Goal: Information Seeking & Learning: Learn about a topic

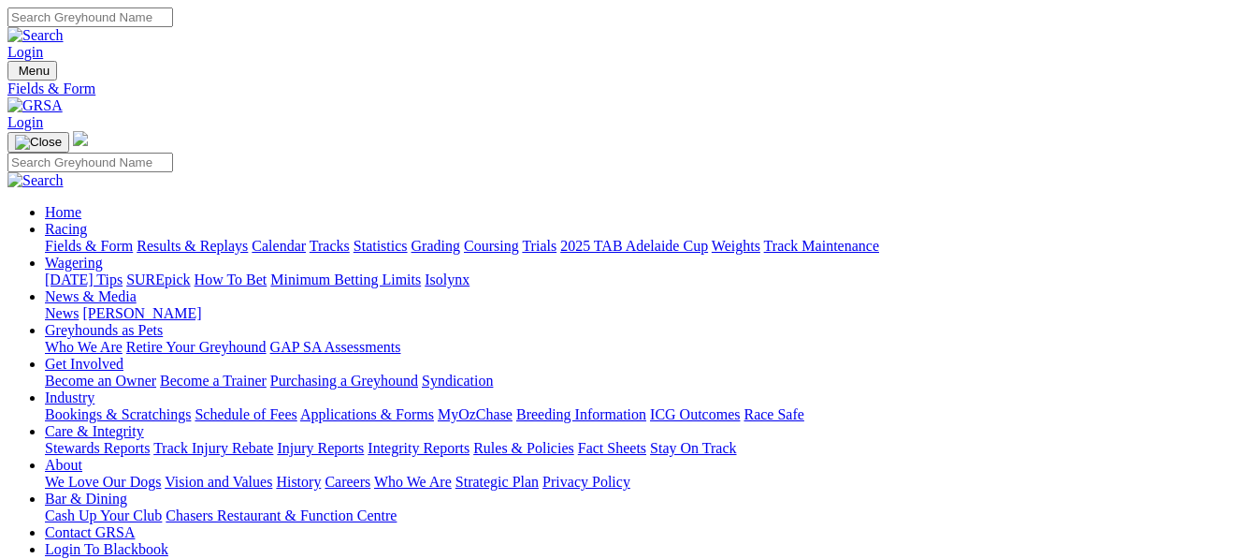
click at [232, 238] on link "Results & Replays" at bounding box center [192, 246] width 111 height 16
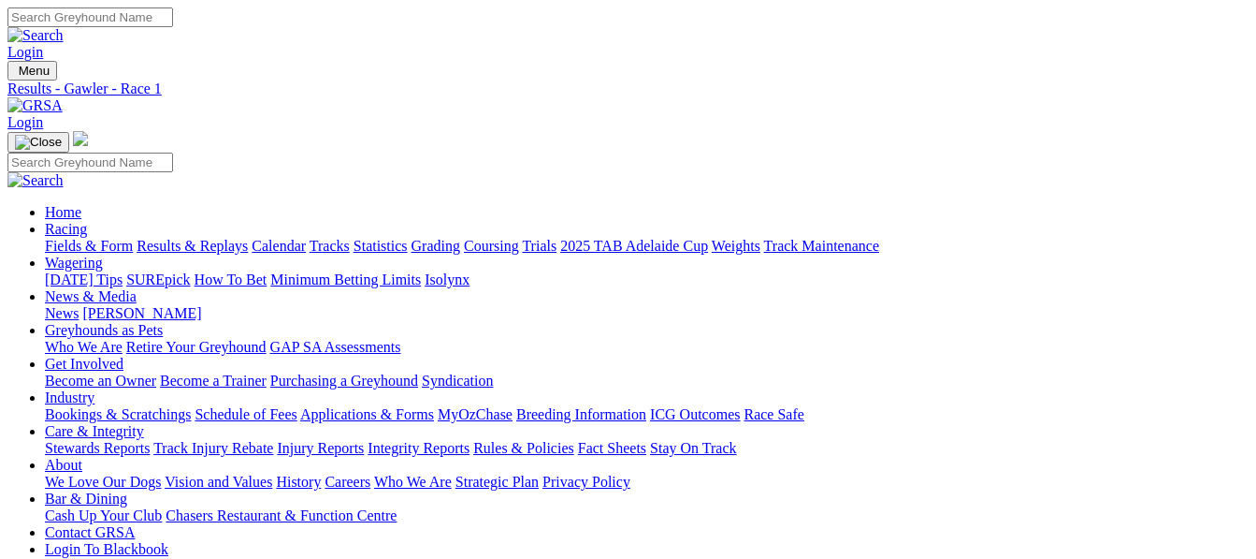
click at [59, 238] on link "Fields & Form" at bounding box center [89, 246] width 88 height 16
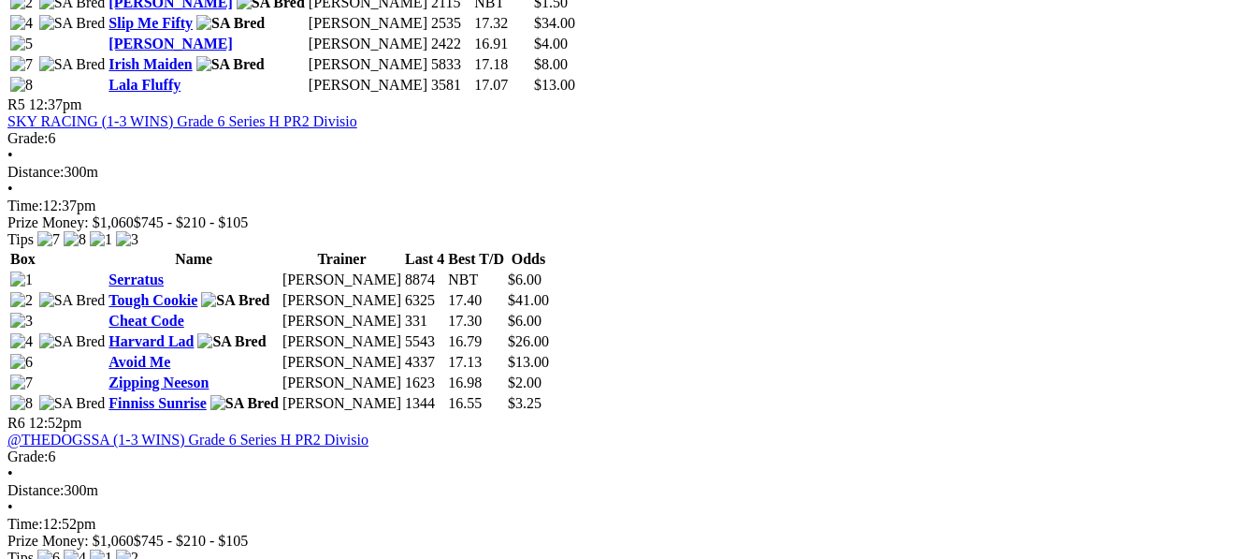
scroll to position [2069, 0]
